Goal: Check status

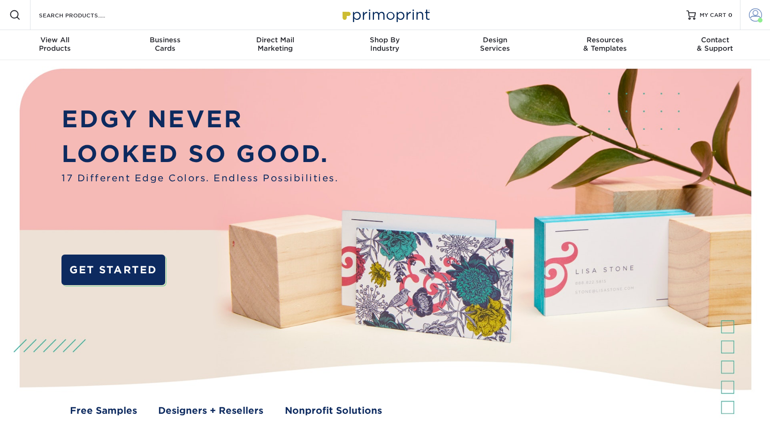
click at [753, 15] on span at bounding box center [755, 14] width 13 height 13
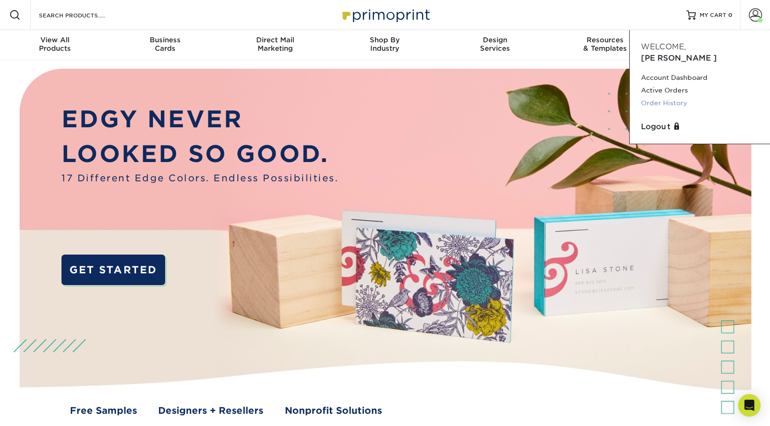
click at [668, 97] on link "Order History" at bounding box center [700, 103] width 118 height 13
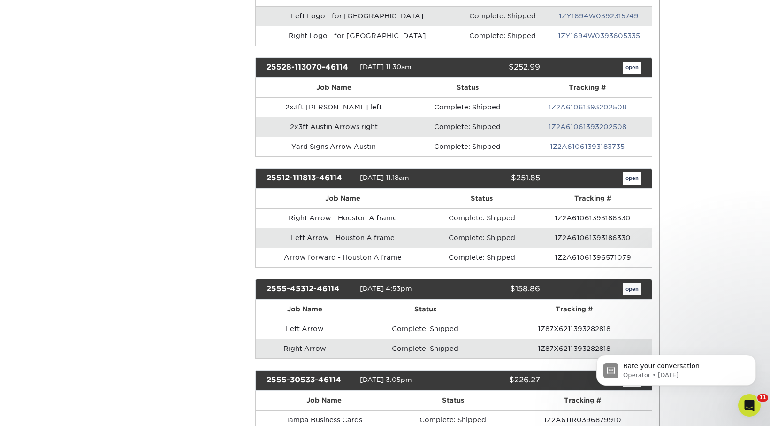
scroll to position [583, 0]
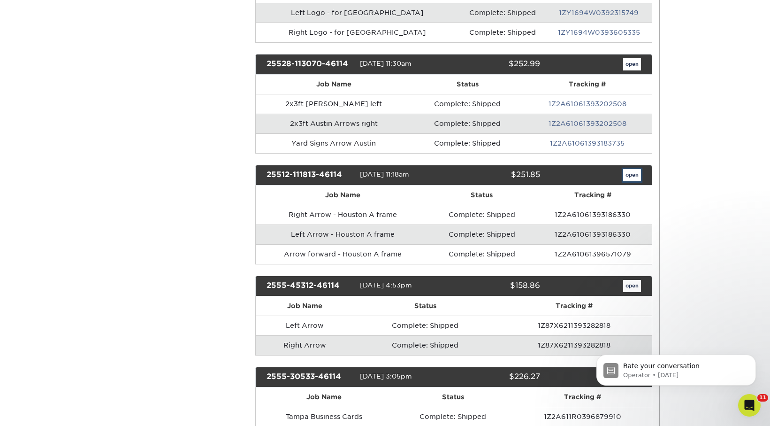
click at [631, 180] on link "open" at bounding box center [632, 175] width 18 height 12
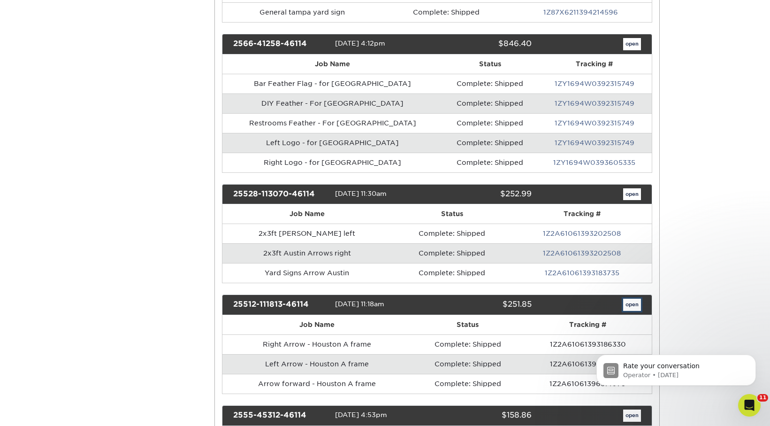
scroll to position [0, 0]
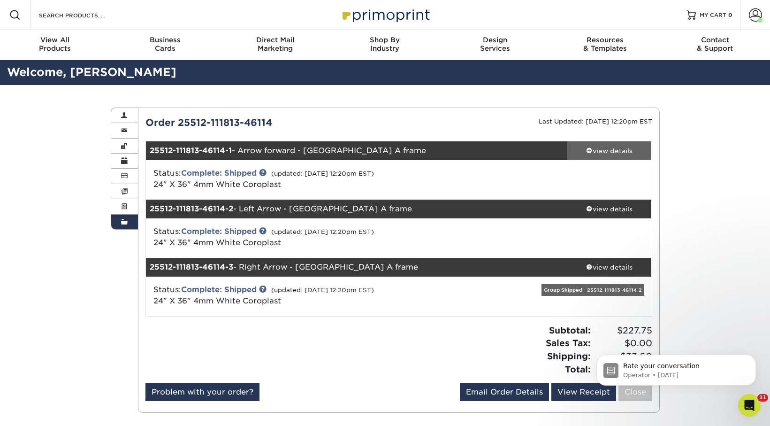
click at [614, 149] on div "view details" at bounding box center [610, 150] width 84 height 9
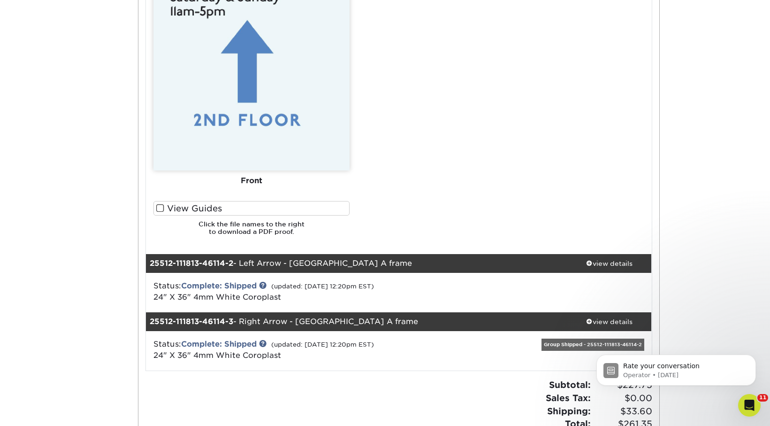
scroll to position [654, 0]
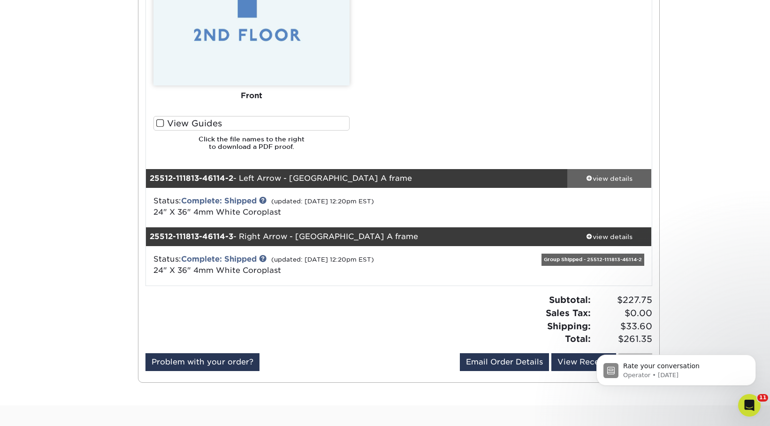
click at [625, 180] on div "view details" at bounding box center [610, 178] width 84 height 9
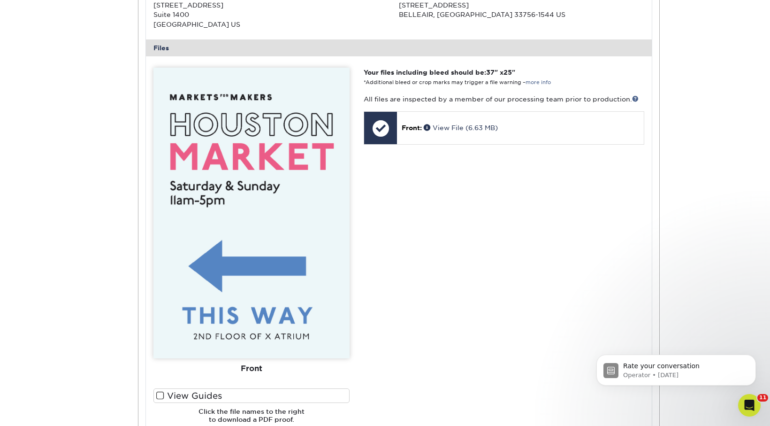
scroll to position [1069, 0]
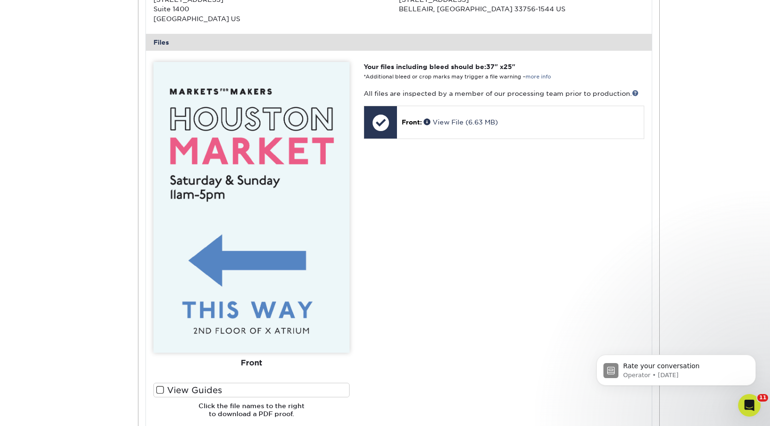
click at [471, 223] on div "Your files including bleed should be: 37 " x 25 " *Additional bleed or crop mar…" at bounding box center [504, 243] width 294 height 363
click at [498, 204] on div "Your files including bleed should be: 37 " x 25 " *Additional bleed or crop mar…" at bounding box center [504, 243] width 294 height 363
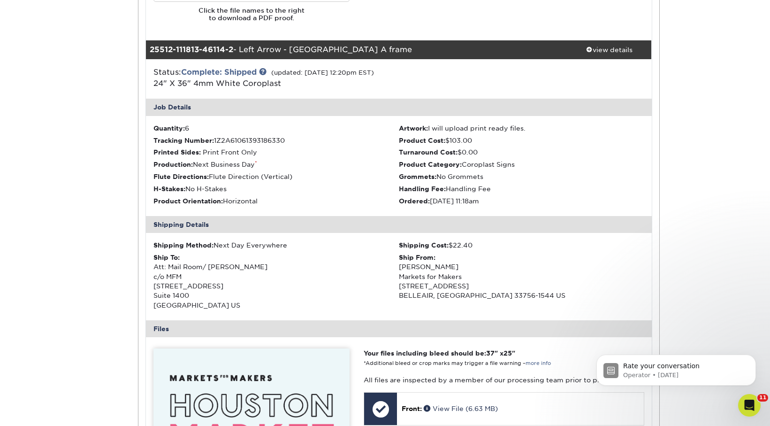
scroll to position [782, 0]
drag, startPoint x: 202, startPoint y: 126, endPoint x: 168, endPoint y: 129, distance: 34.4
click at [168, 129] on li "Quantity: 6" at bounding box center [276, 128] width 246 height 9
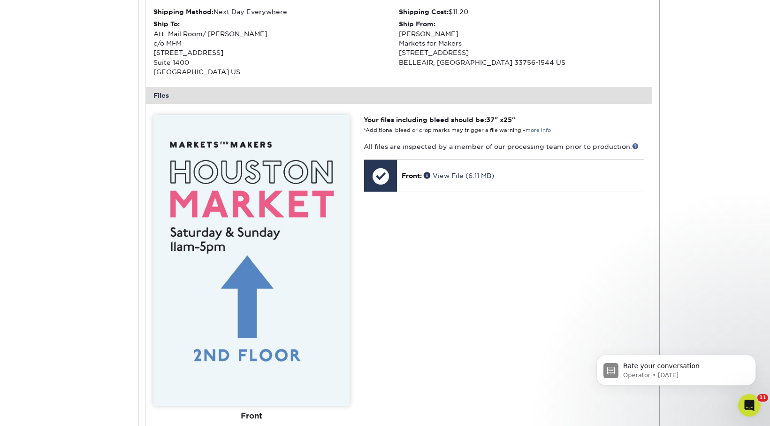
scroll to position [0, 0]
